Goal: Navigation & Orientation: Find specific page/section

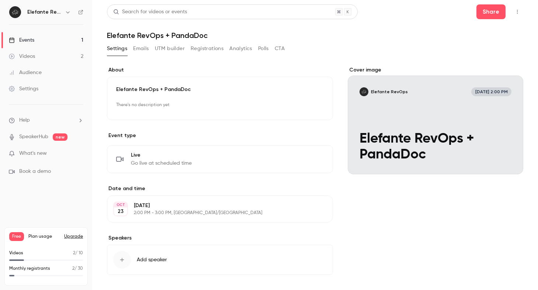
click at [24, 40] on div "Events" at bounding box center [21, 40] width 25 height 7
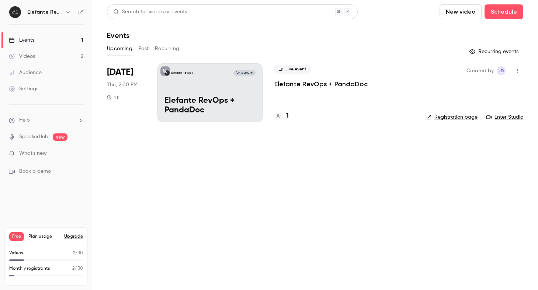
click at [313, 96] on div "Live event Elefante RevOps + PandaDoc 1" at bounding box center [345, 92] width 140 height 59
click at [287, 117] on h4 "1" at bounding box center [287, 116] width 3 height 10
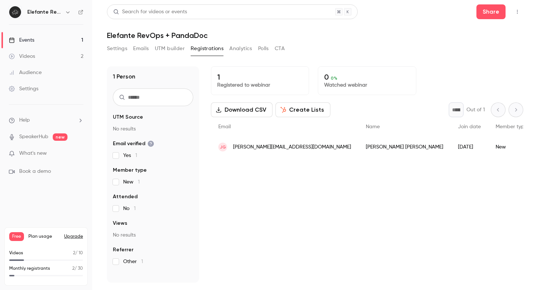
click at [67, 39] on link "Events 1" at bounding box center [46, 40] width 92 height 16
